Goal: Task Accomplishment & Management: Complete application form

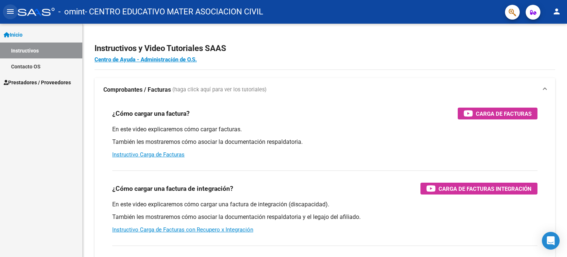
click at [9, 12] on mat-icon "menu" at bounding box center [10, 11] width 9 height 9
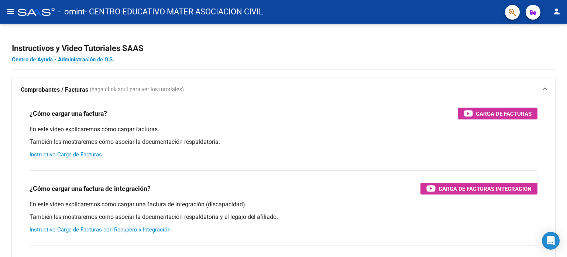
click at [9, 12] on mat-icon "menu" at bounding box center [10, 11] width 9 height 9
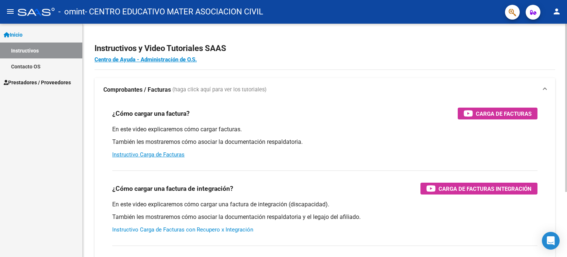
click at [229, 229] on link "Instructivo Carga de Facturas con Recupero x Integración" at bounding box center [182, 229] width 141 height 7
click at [24, 84] on span "Prestadores / Proveedores" at bounding box center [37, 82] width 67 height 8
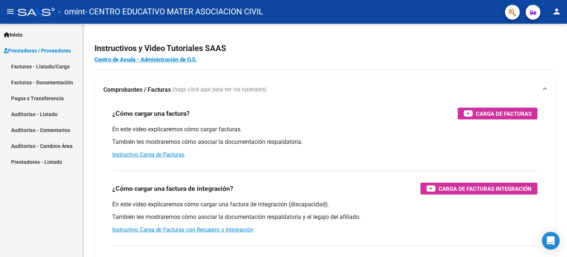
click at [46, 66] on link "Facturas - Listado/Carga" at bounding box center [41, 66] width 82 height 16
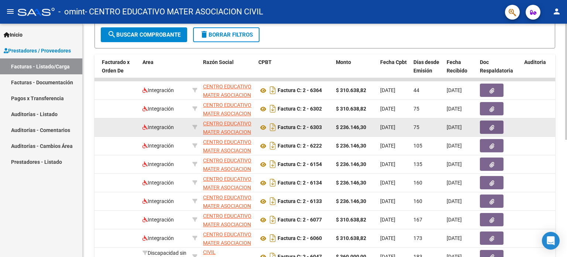
scroll to position [185, 0]
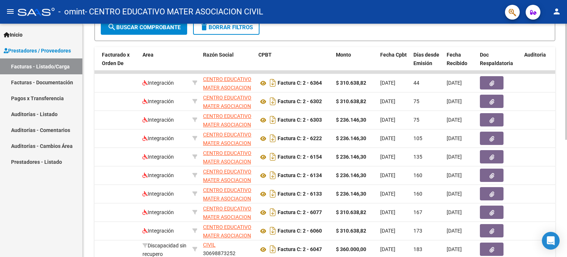
click at [178, 30] on button "search Buscar Comprobante" at bounding box center [144, 27] width 86 height 15
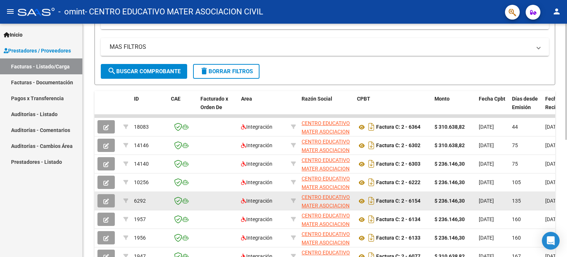
scroll to position [125, 0]
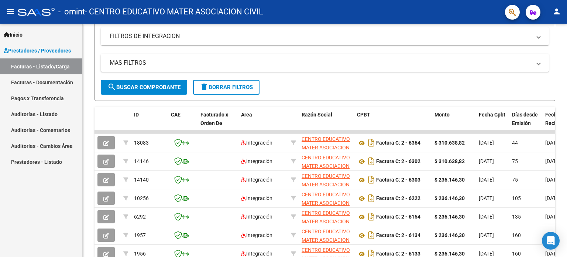
click at [44, 119] on link "Auditorías - Listado" at bounding box center [41, 114] width 82 height 16
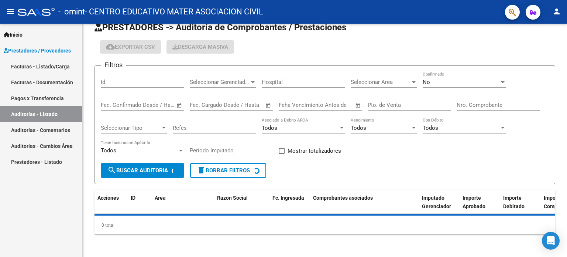
scroll to position [31, 0]
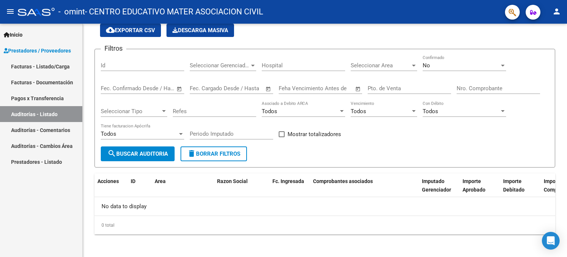
click at [47, 164] on link "Prestadores - Listado" at bounding box center [41, 162] width 82 height 16
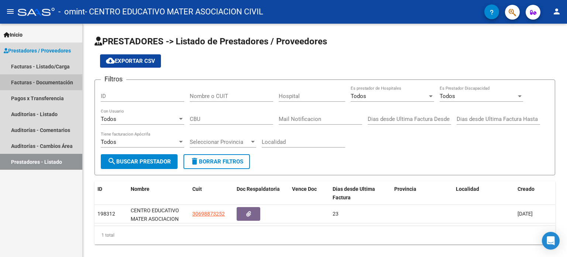
click at [52, 79] on link "Facturas - Documentación" at bounding box center [41, 82] width 82 height 16
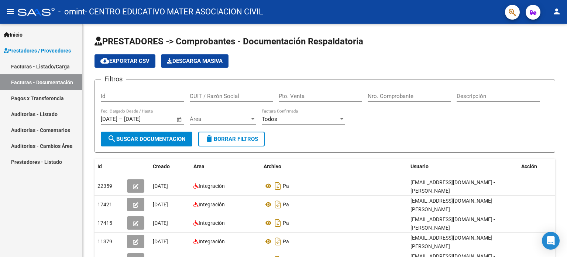
click at [32, 66] on link "Facturas - Listado/Carga" at bounding box center [41, 66] width 82 height 16
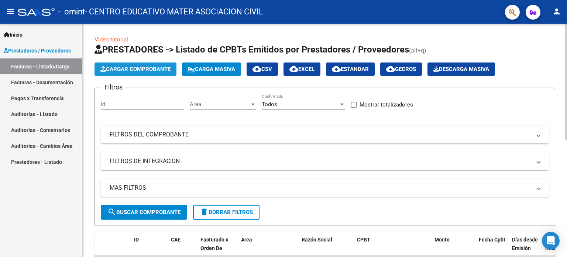
click at [148, 69] on span "Cargar Comprobante" at bounding box center [135, 69] width 70 height 7
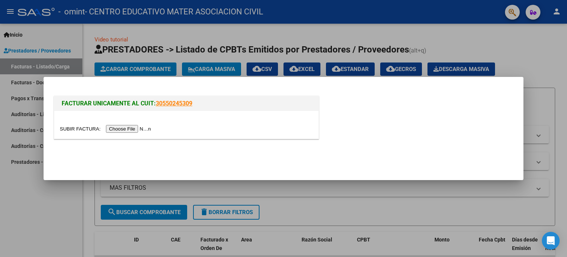
click at [134, 130] on input "file" at bounding box center [106, 129] width 93 height 8
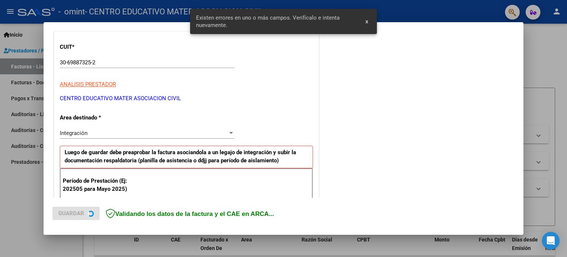
scroll to position [159, 0]
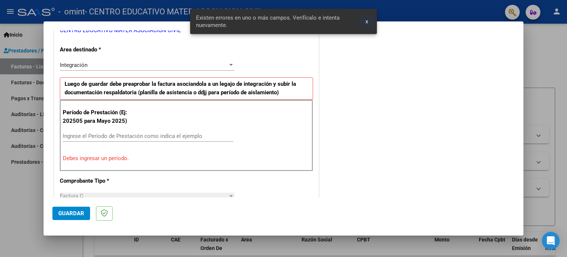
click at [369, 21] on button "x" at bounding box center [367, 21] width 14 height 13
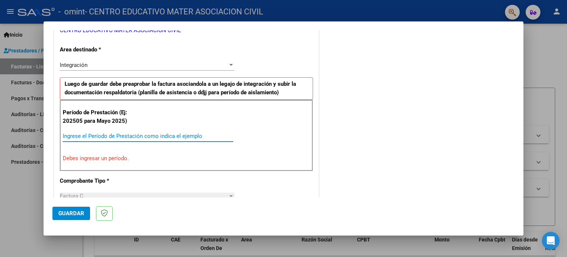
click at [83, 134] on input "Ingrese el Período de Prestación como indica el ejemplo" at bounding box center [148, 136] width 171 height 7
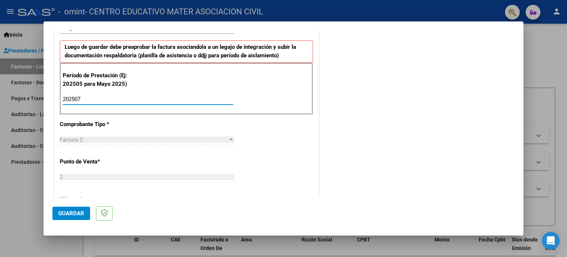
type input "202507"
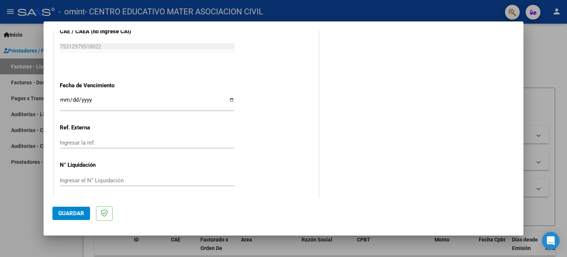
scroll to position [482, 0]
click at [64, 97] on input "Ingresar la fecha" at bounding box center [147, 101] width 175 height 12
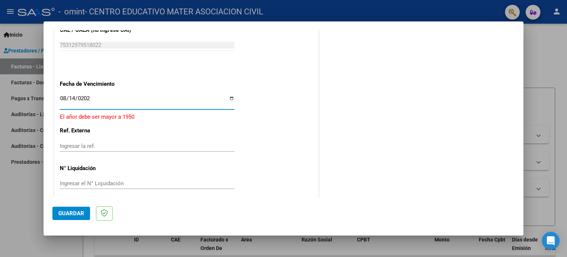
type input "[DATE]"
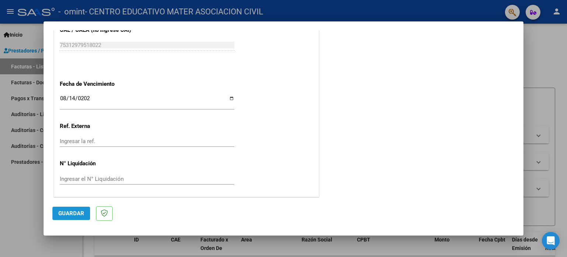
click at [67, 214] on span "Guardar" at bounding box center [71, 213] width 26 height 7
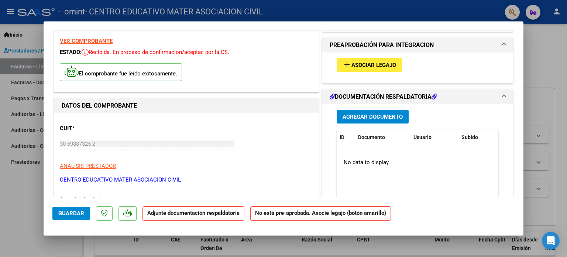
scroll to position [37, 0]
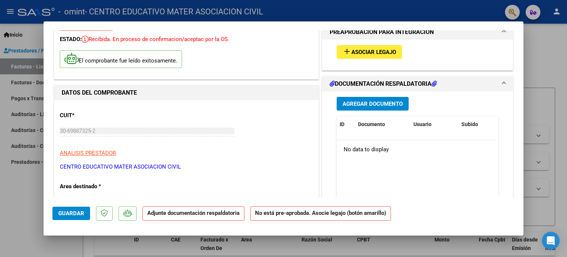
click at [375, 105] on span "Agregar Documento" at bounding box center [373, 103] width 60 height 7
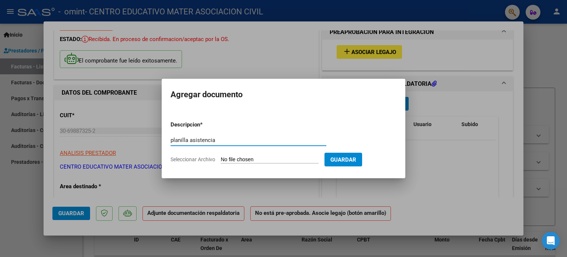
type input "planilla asistencia"
click at [304, 157] on input "Seleccionar Archivo" at bounding box center [270, 159] width 98 height 7
type input "C:\fakepath\reg asist 072025 [PERSON_NAME].pdf"
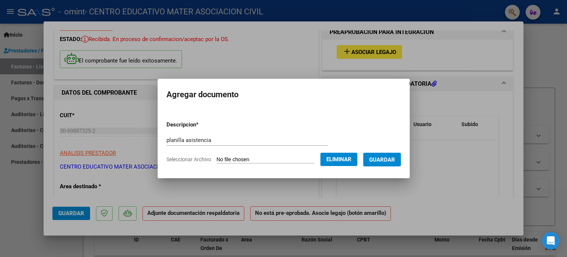
click at [392, 161] on span "Guardar" at bounding box center [382, 159] width 26 height 7
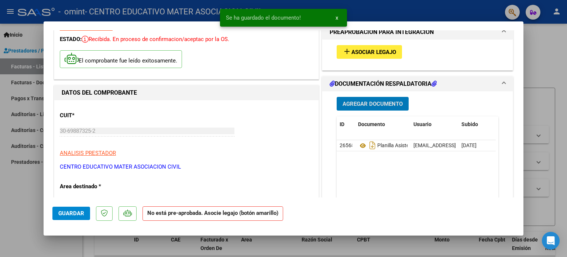
click at [368, 105] on span "Agregar Documento" at bounding box center [373, 103] width 60 height 7
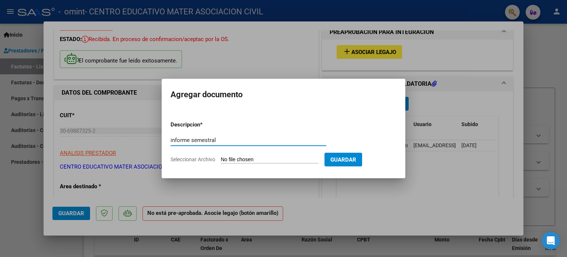
type input "informe semestral"
click at [256, 159] on input "Seleccionar Archivo" at bounding box center [270, 159] width 98 height 7
type input "C:\fakepath\informe [PERSON_NAME]...pdf"
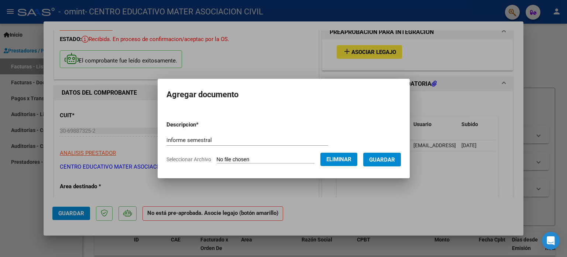
click at [393, 159] on span "Guardar" at bounding box center [382, 159] width 26 height 7
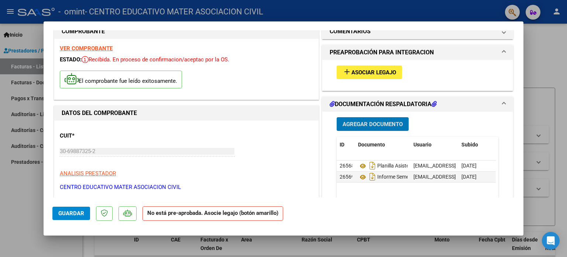
scroll to position [0, 0]
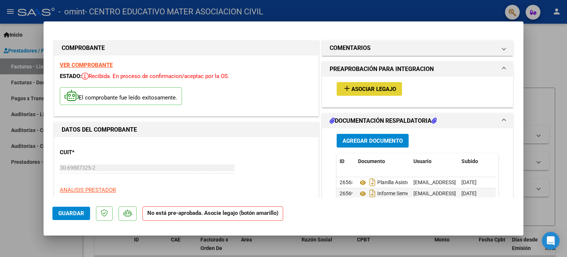
click at [363, 92] on span "Asociar Legajo" at bounding box center [374, 89] width 45 height 7
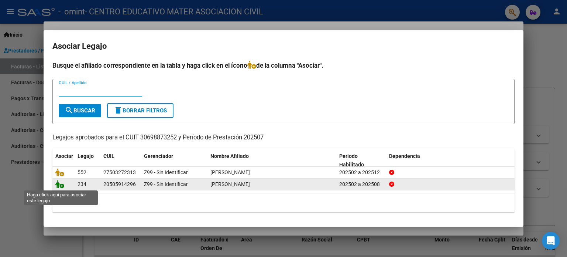
click at [62, 185] on icon at bounding box center [59, 184] width 9 height 8
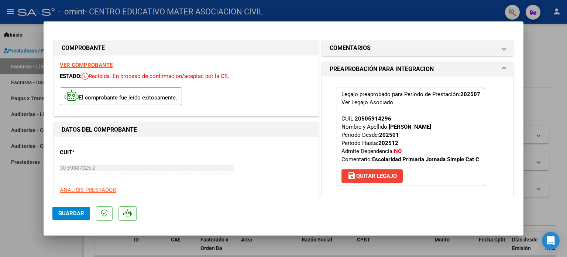
click at [74, 213] on span "Guardar" at bounding box center [71, 213] width 26 height 7
click at [70, 213] on span "Guardar" at bounding box center [71, 213] width 26 height 7
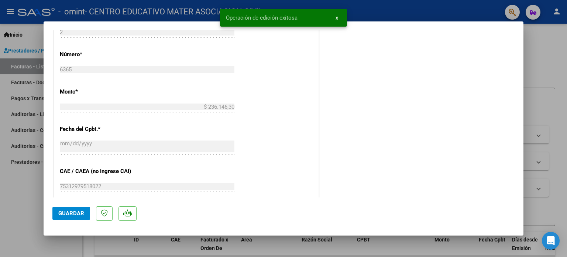
scroll to position [493, 0]
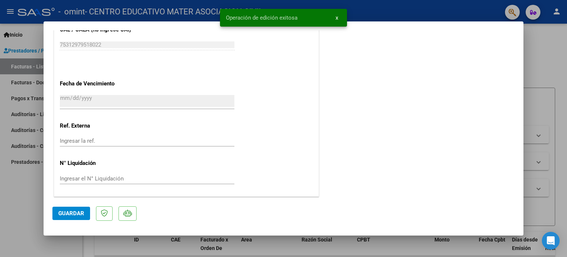
type input "$ 0,00"
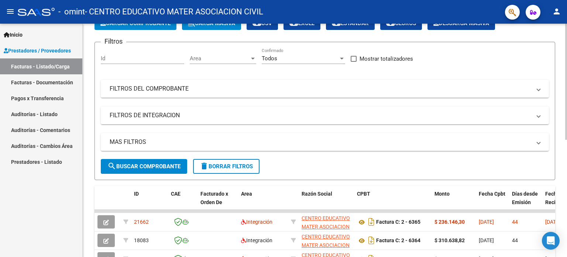
scroll to position [0, 0]
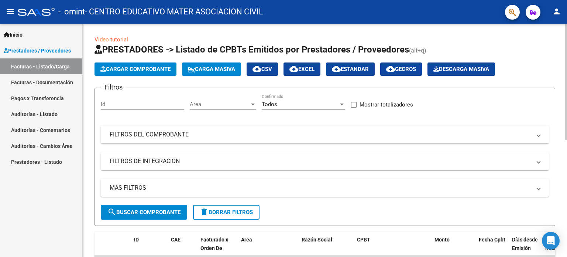
click at [138, 74] on button "Cargar Comprobante" at bounding box center [136, 68] width 82 height 13
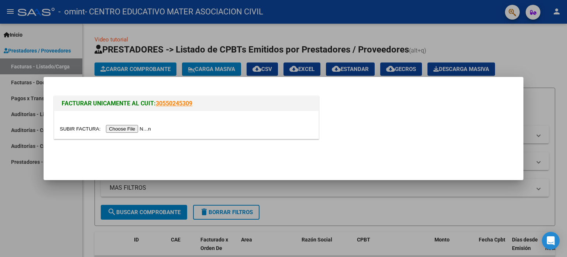
click at [120, 128] on input "file" at bounding box center [106, 129] width 93 height 8
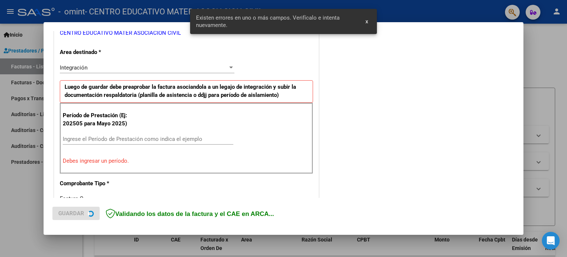
scroll to position [159, 0]
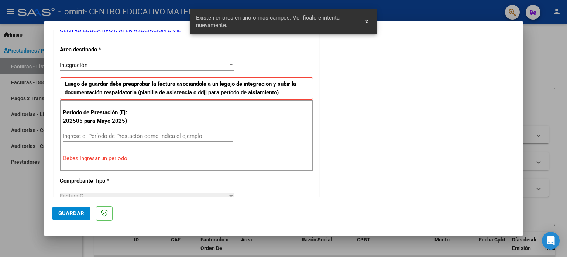
click at [113, 137] on input "Ingrese el Período de Prestación como indica el ejemplo" at bounding box center [148, 136] width 171 height 7
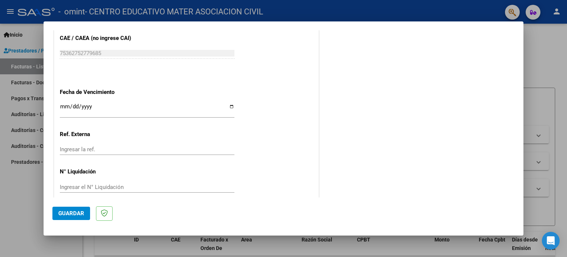
scroll to position [482, 0]
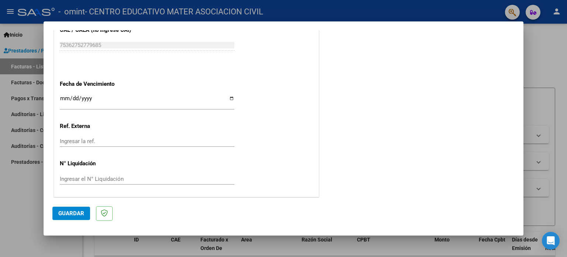
type input "202508"
click at [62, 97] on input "Ingresar la fecha" at bounding box center [147, 101] width 175 height 12
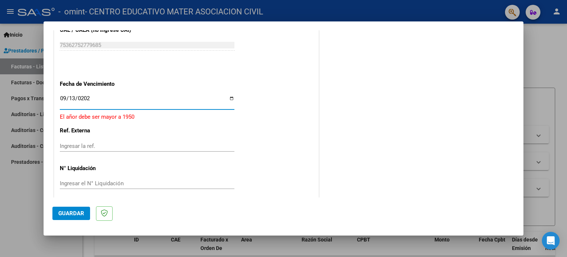
type input "[DATE]"
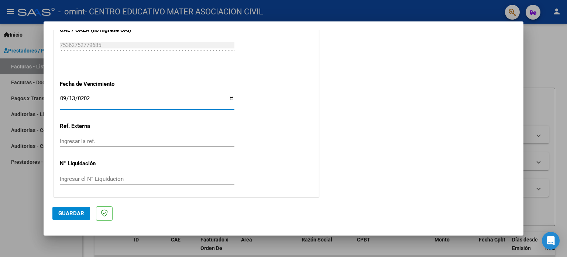
click at [84, 218] on button "Guardar" at bounding box center [71, 212] width 38 height 13
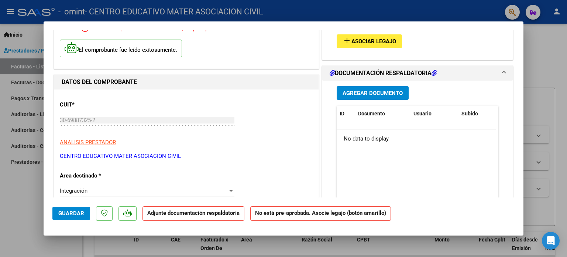
scroll to position [0, 0]
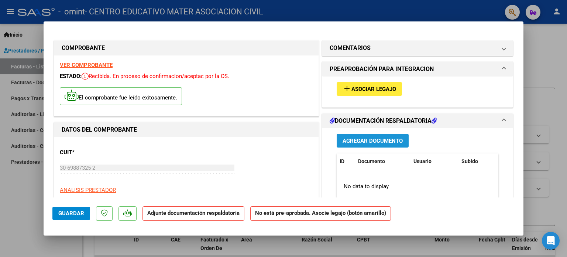
click at [366, 142] on span "Agregar Documento" at bounding box center [373, 140] width 60 height 7
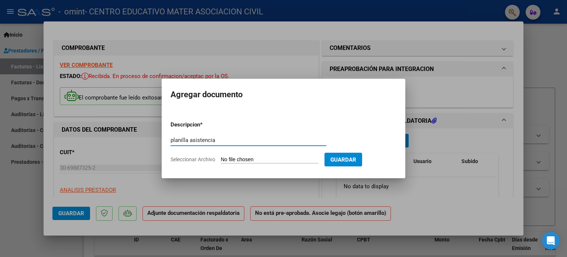
type input "planilla asistencia"
click at [249, 156] on input "Seleccionar Archivo" at bounding box center [270, 159] width 98 height 7
type input "C:\fakepath\reg asist 082025 [PERSON_NAME].pdf"
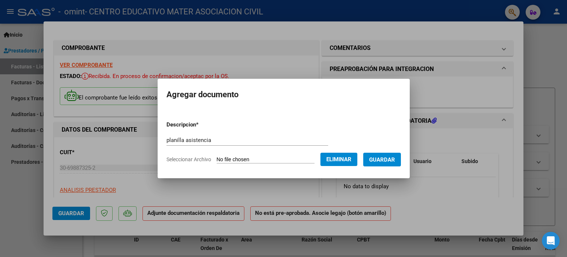
click at [389, 159] on span "Guardar" at bounding box center [382, 159] width 26 height 7
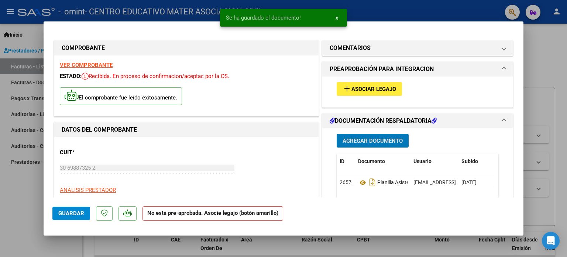
click at [380, 90] on span "Asociar Legajo" at bounding box center [374, 89] width 45 height 7
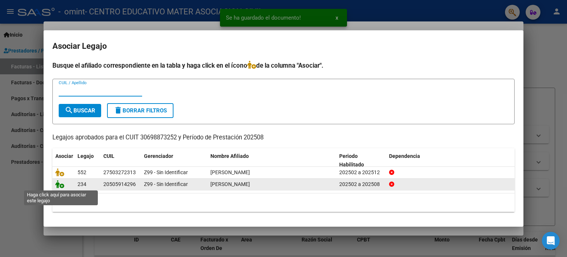
click at [58, 184] on icon at bounding box center [59, 184] width 9 height 8
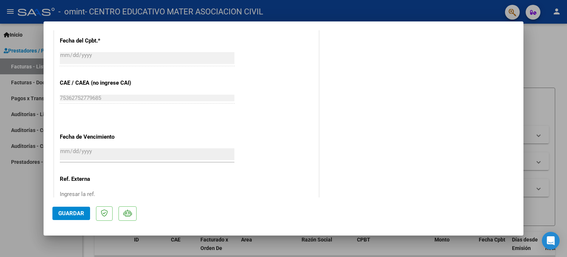
scroll to position [493, 0]
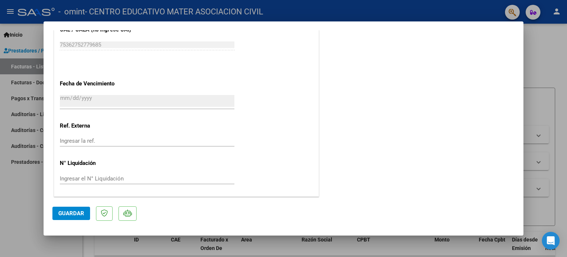
click at [71, 216] on span "Guardar" at bounding box center [71, 213] width 26 height 7
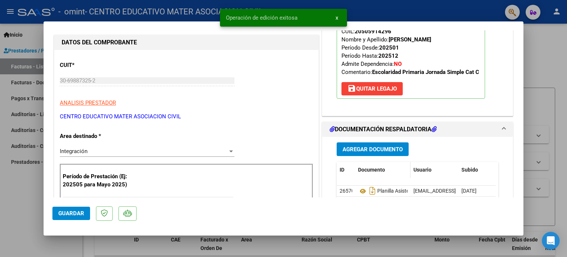
scroll to position [0, 0]
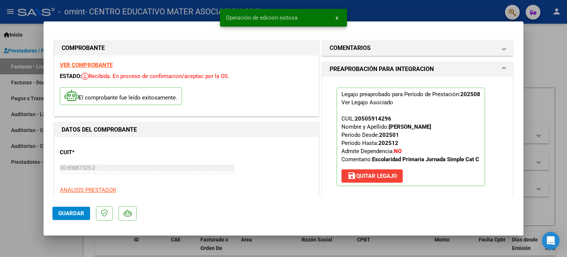
type input "$ 0,00"
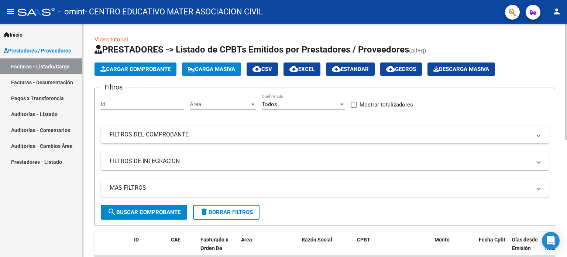
click at [135, 71] on span "Cargar Comprobante" at bounding box center [135, 69] width 70 height 7
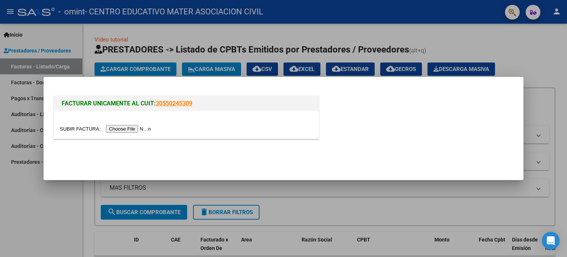
click at [130, 127] on input "file" at bounding box center [106, 129] width 93 height 8
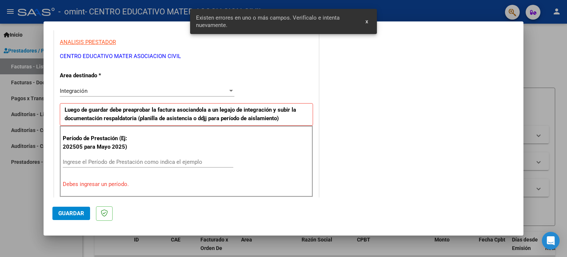
scroll to position [159, 0]
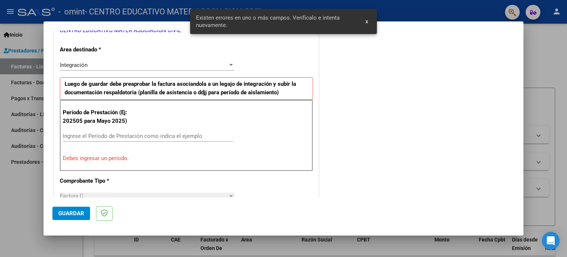
click at [85, 133] on input "Ingrese el Período de Prestación como indica el ejemplo" at bounding box center [148, 136] width 171 height 7
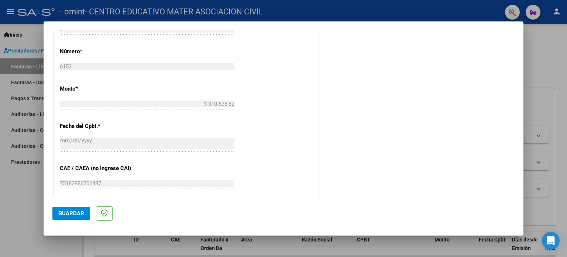
scroll to position [482, 0]
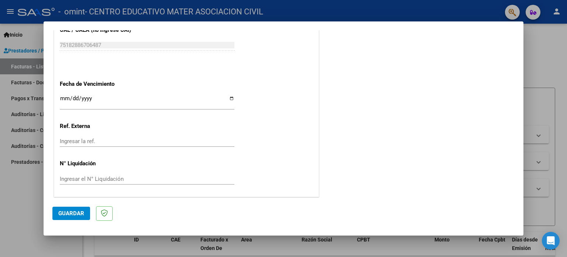
type input "202504"
click at [61, 98] on input "Ingresar la fecha" at bounding box center [147, 101] width 175 height 12
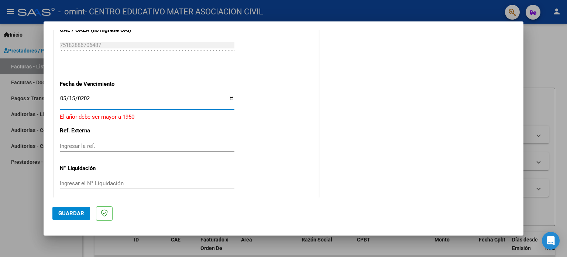
type input "[DATE]"
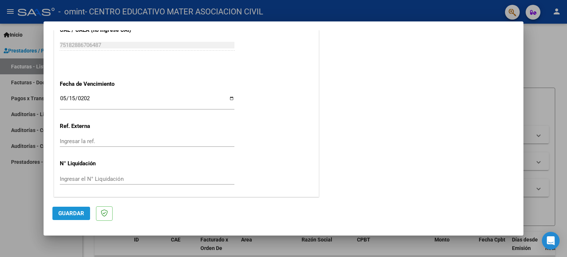
click at [72, 215] on span "Guardar" at bounding box center [71, 213] width 26 height 7
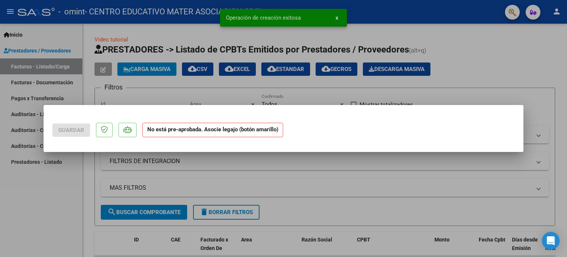
scroll to position [0, 0]
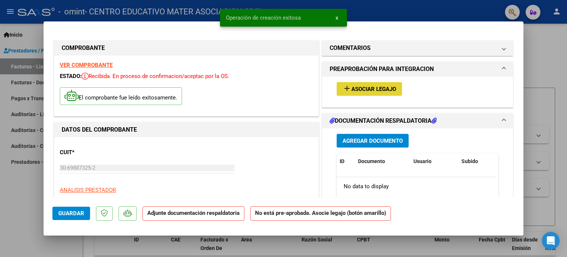
click at [369, 92] on span "Asociar Legajo" at bounding box center [374, 89] width 45 height 7
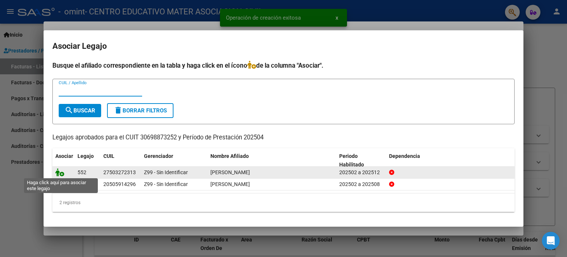
click at [58, 171] on icon at bounding box center [59, 172] width 9 height 8
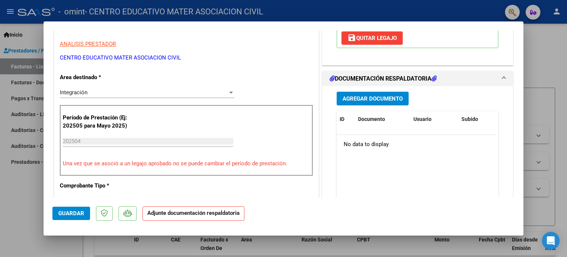
scroll to position [148, 0]
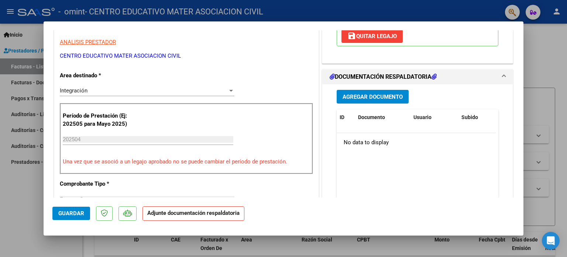
click at [356, 98] on span "Agregar Documento" at bounding box center [373, 96] width 60 height 7
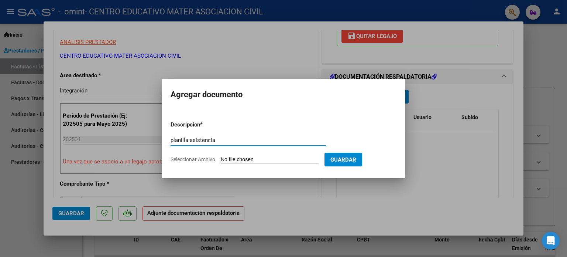
type input "planilla asistencia"
click at [229, 156] on input "Seleccionar Archivo" at bounding box center [270, 159] width 98 height 7
type input "C:\fakepath\reg asist 042025 [PERSON_NAME].pdf"
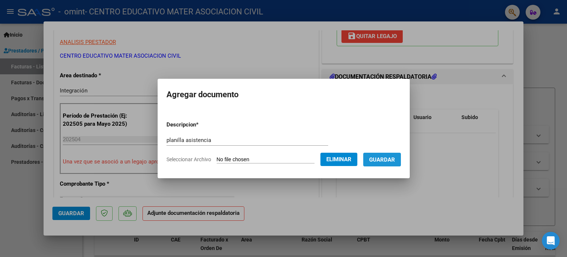
click at [387, 161] on span "Guardar" at bounding box center [382, 159] width 26 height 7
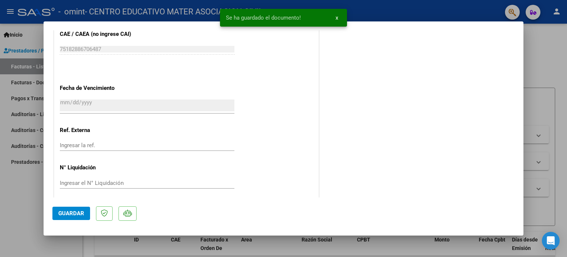
scroll to position [493, 0]
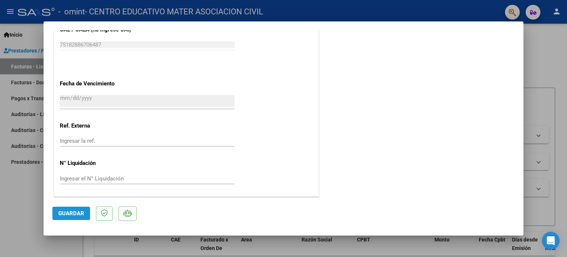
click at [69, 213] on span "Guardar" at bounding box center [71, 213] width 26 height 7
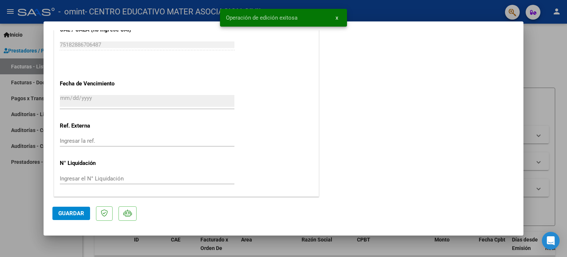
click at [337, 19] on span "x" at bounding box center [337, 17] width 3 height 7
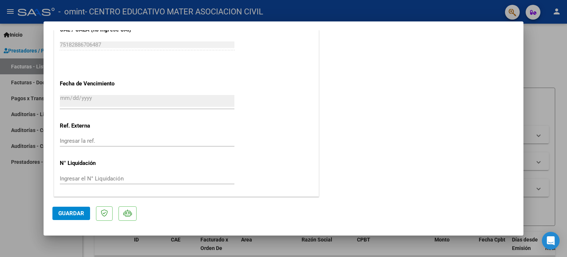
type input "$ 0,00"
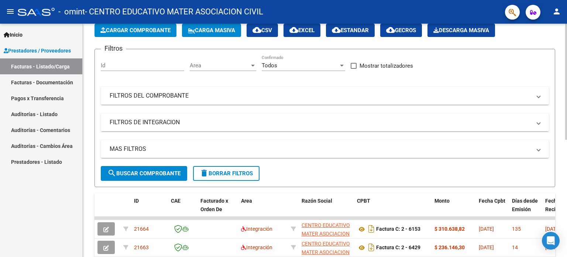
scroll to position [37, 0]
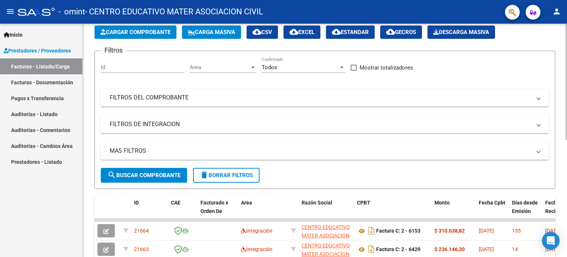
click at [130, 32] on span "Cargar Comprobante" at bounding box center [135, 32] width 70 height 7
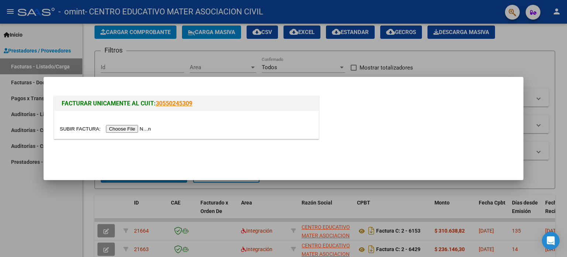
click at [128, 128] on input "file" at bounding box center [106, 129] width 93 height 8
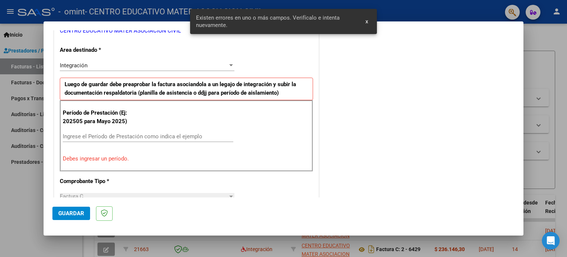
scroll to position [159, 0]
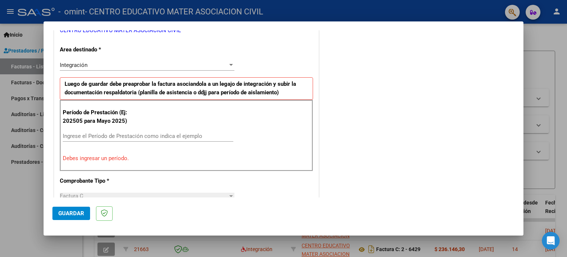
click at [75, 137] on input "Ingrese el Período de Prestación como indica el ejemplo" at bounding box center [148, 136] width 171 height 7
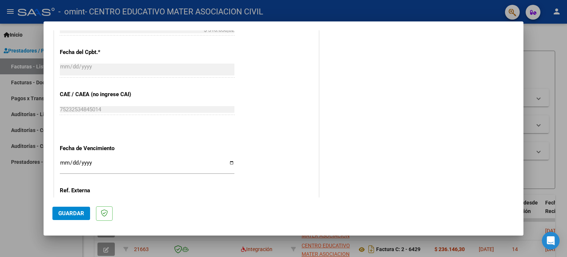
scroll to position [482, 0]
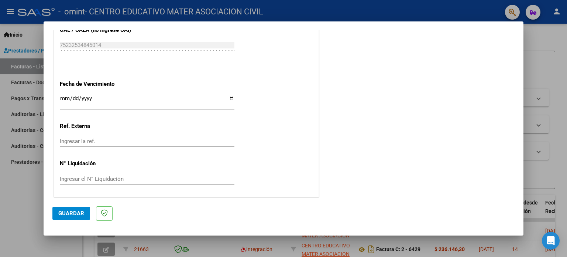
type input "202505"
click at [63, 100] on input "Ingresar la fecha" at bounding box center [147, 101] width 175 height 12
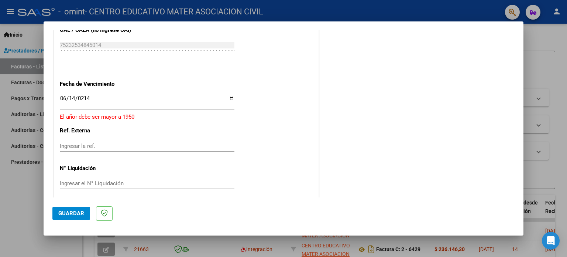
click at [75, 98] on input "0214-06-14" at bounding box center [147, 101] width 175 height 12
click at [89, 96] on input "0214-06-14" at bounding box center [147, 101] width 175 height 12
type input "[DATE]"
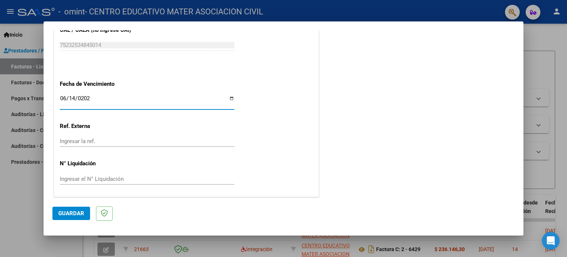
click at [78, 212] on span "Guardar" at bounding box center [71, 213] width 26 height 7
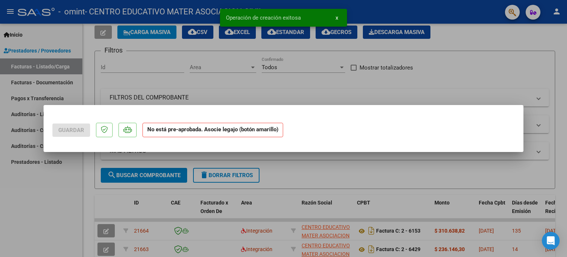
scroll to position [0, 0]
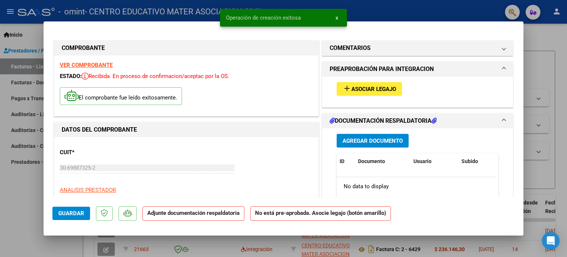
click at [353, 86] on span "Asociar Legajo" at bounding box center [374, 89] width 45 height 7
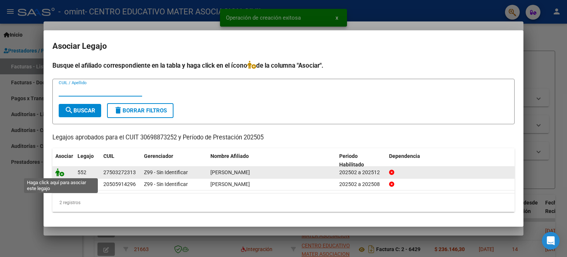
click at [59, 172] on icon at bounding box center [59, 172] width 9 height 8
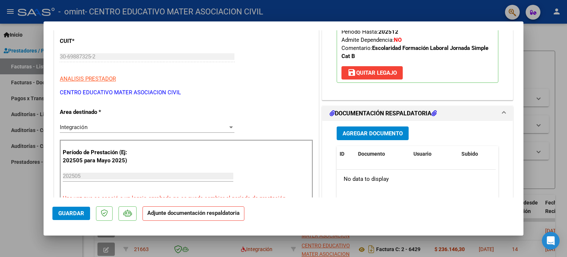
scroll to position [111, 0]
click at [361, 132] on span "Agregar Documento" at bounding box center [373, 133] width 60 height 7
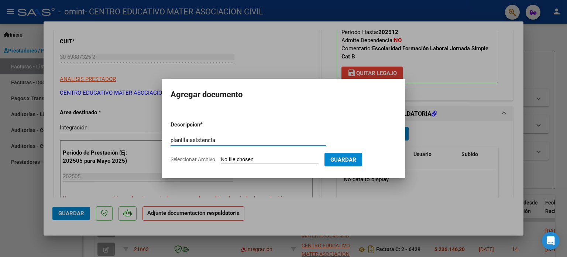
type input "planilla asistencia"
click at [242, 155] on form "Descripcion * planilla asistencia Escriba aquí una descripcion Seleccionar Arch…" at bounding box center [284, 142] width 226 height 54
click at [244, 161] on input "Seleccionar Archivo" at bounding box center [270, 159] width 98 height 7
type input "C:\fakepath\30698873252_011_00002_00006221 [PERSON_NAME] 052025.pdf"
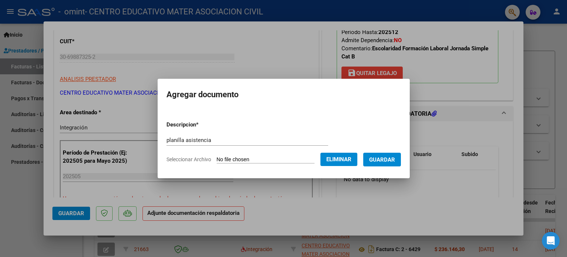
click at [383, 158] on span "Guardar" at bounding box center [382, 159] width 26 height 7
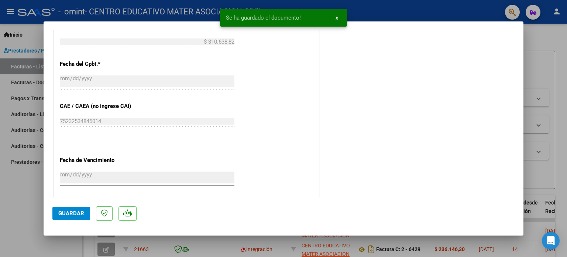
scroll to position [493, 0]
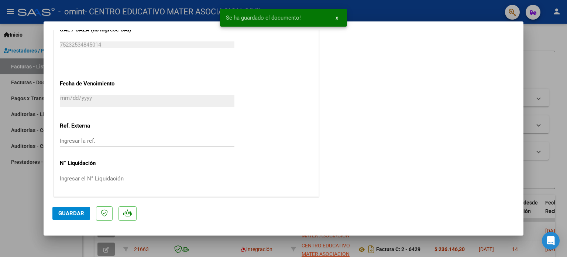
click at [73, 211] on span "Guardar" at bounding box center [71, 213] width 26 height 7
type input "$ 0,00"
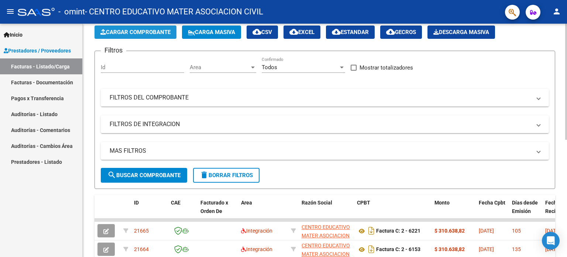
click at [140, 31] on span "Cargar Comprobante" at bounding box center [135, 32] width 70 height 7
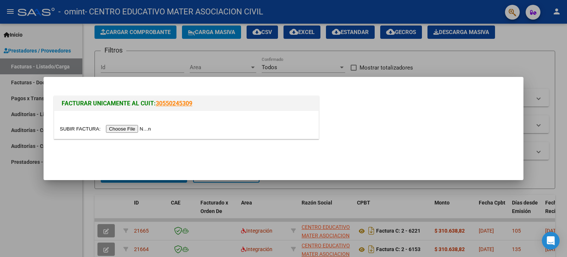
click at [131, 130] on input "file" at bounding box center [106, 129] width 93 height 8
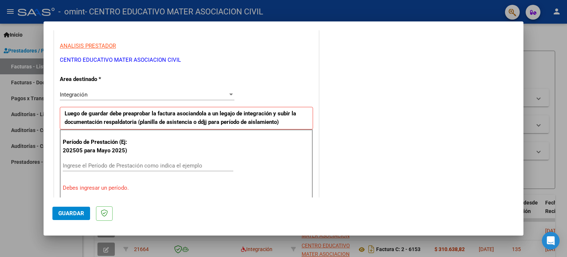
scroll to position [148, 0]
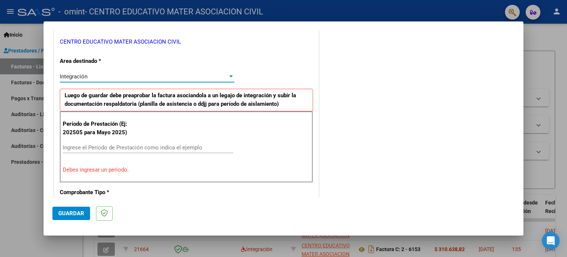
click at [140, 76] on div "Integración" at bounding box center [144, 76] width 168 height 7
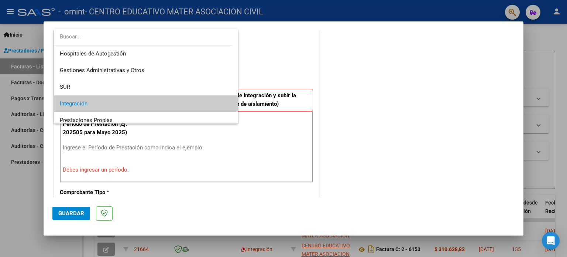
scroll to position [27, 0]
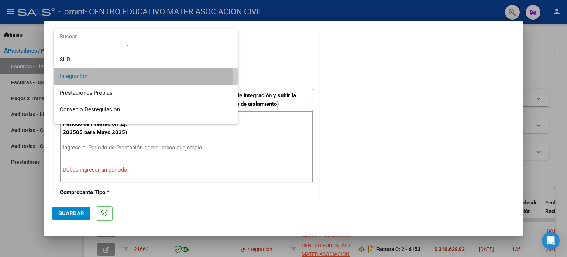
click at [140, 76] on span "Integración" at bounding box center [146, 76] width 173 height 17
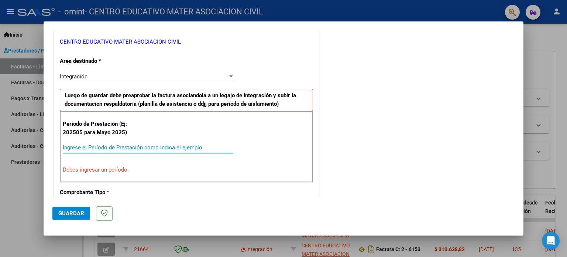
click at [80, 147] on input "Ingrese el Período de Prestación como indica el ejemplo" at bounding box center [148, 147] width 171 height 7
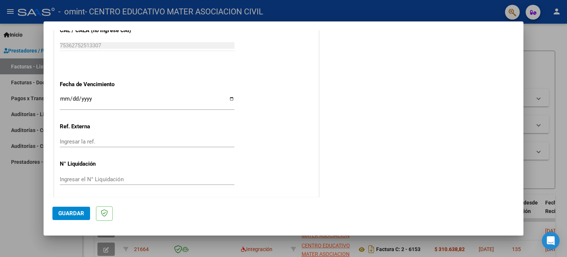
scroll to position [482, 0]
type input "202508"
click at [61, 98] on input "Ingresar la fecha" at bounding box center [147, 101] width 175 height 12
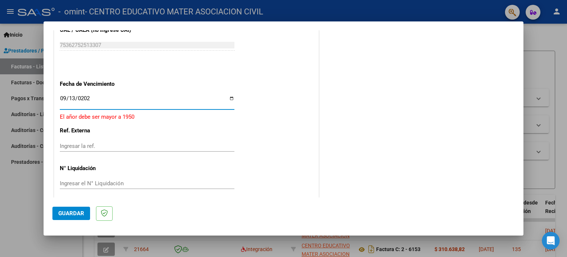
type input "[DATE]"
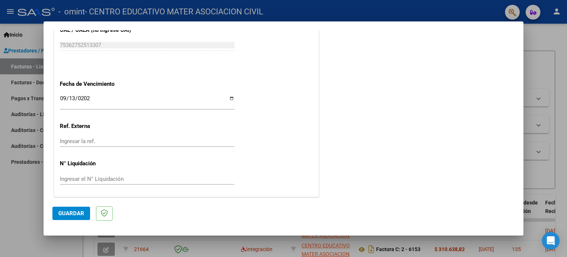
click at [63, 213] on span "Guardar" at bounding box center [71, 213] width 26 height 7
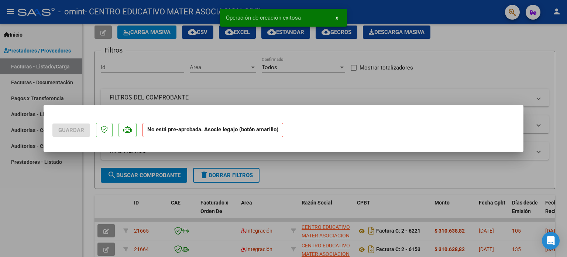
scroll to position [0, 0]
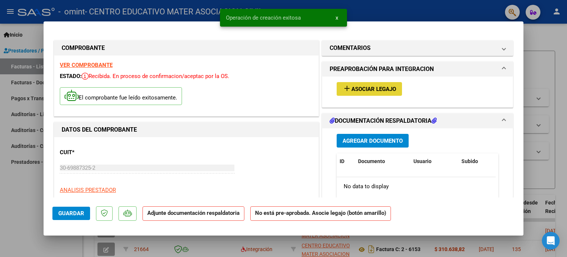
click at [362, 93] on button "add Asociar Legajo" at bounding box center [369, 89] width 65 height 14
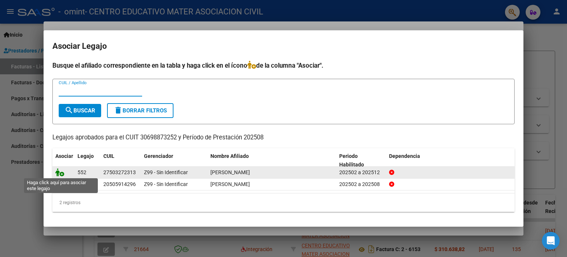
click at [61, 174] on icon at bounding box center [59, 172] width 9 height 8
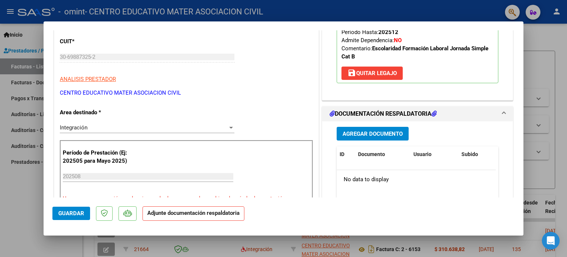
scroll to position [185, 0]
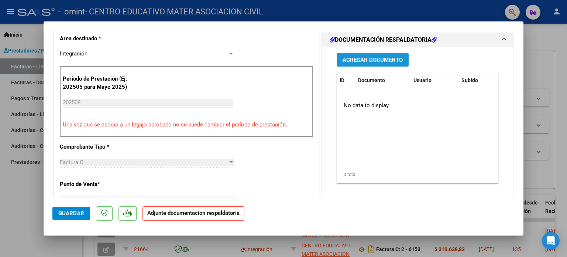
click at [369, 62] on span "Agregar Documento" at bounding box center [373, 60] width 60 height 7
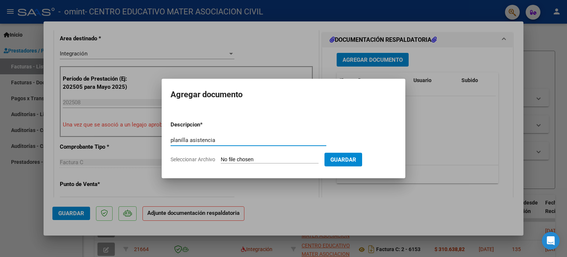
type input "planilla asistencia"
click at [267, 157] on input "Seleccionar Archivo" at bounding box center [270, 159] width 98 height 7
type input "C:\fakepath\reg asist 082025 [PERSON_NAME].pdf"
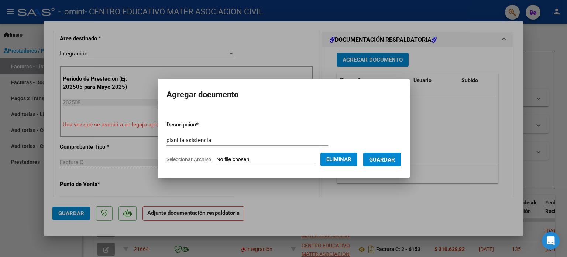
click at [384, 160] on span "Guardar" at bounding box center [382, 159] width 26 height 7
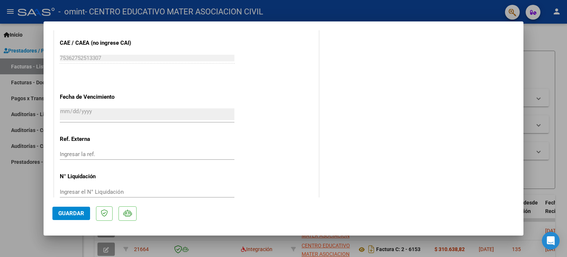
scroll to position [493, 0]
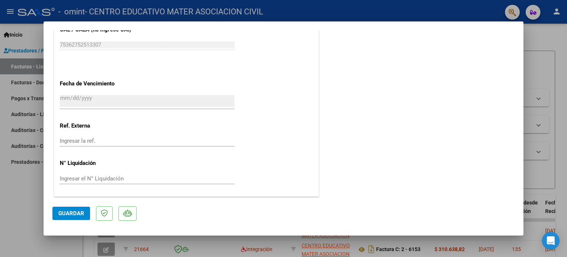
click at [76, 217] on button "Guardar" at bounding box center [71, 212] width 38 height 13
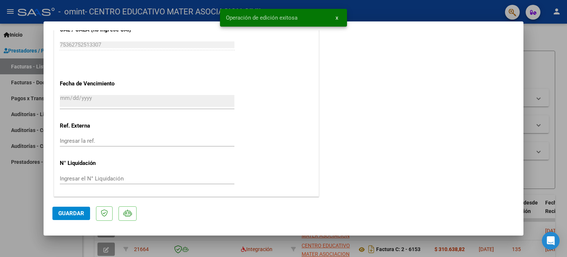
type input "$ 0,00"
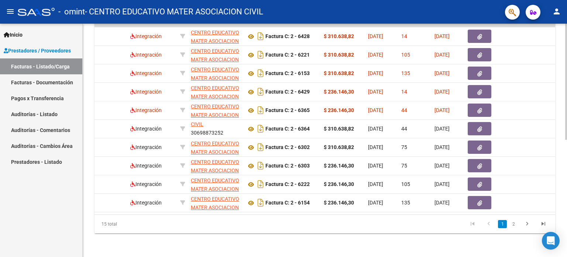
scroll to position [0, 0]
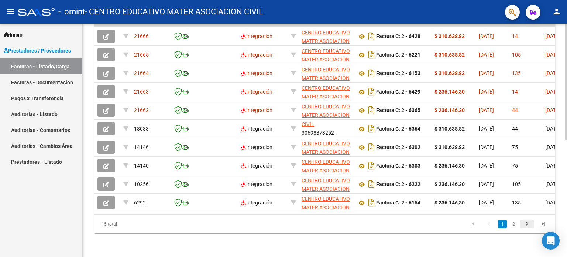
click at [525, 224] on icon "go to next page" at bounding box center [528, 224] width 10 height 9
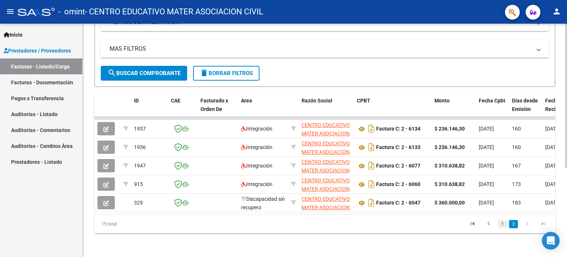
click at [504, 225] on link "1" at bounding box center [502, 224] width 9 height 8
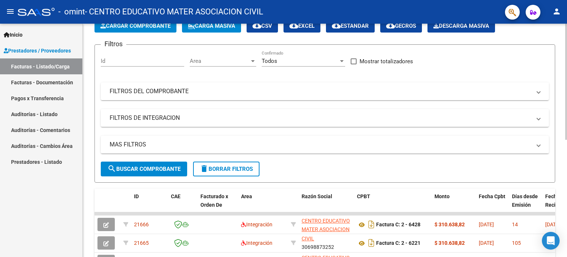
scroll to position [185, 0]
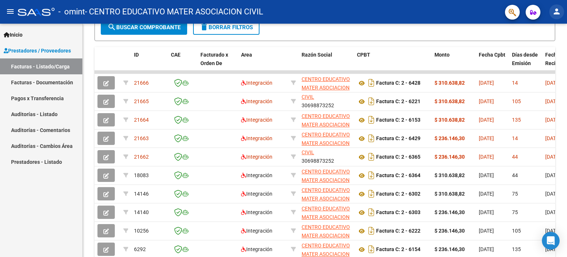
click at [557, 14] on mat-icon "person" at bounding box center [557, 11] width 9 height 9
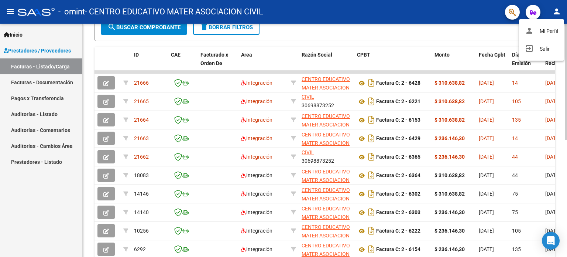
click at [535, 58] on div "person Mi Perfil exit_to_app Salir" at bounding box center [541, 39] width 45 height 41
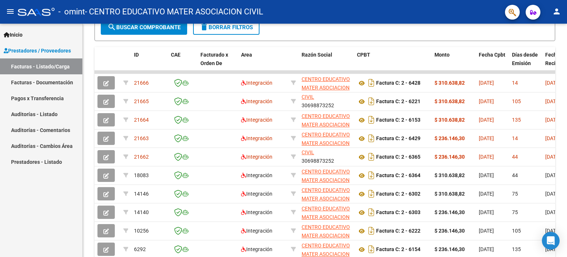
click at [557, 11] on mat-icon "person" at bounding box center [557, 11] width 9 height 9
click at [543, 50] on button "exit_to_app Salir" at bounding box center [541, 49] width 45 height 18
